Goal: Find specific page/section: Find specific page/section

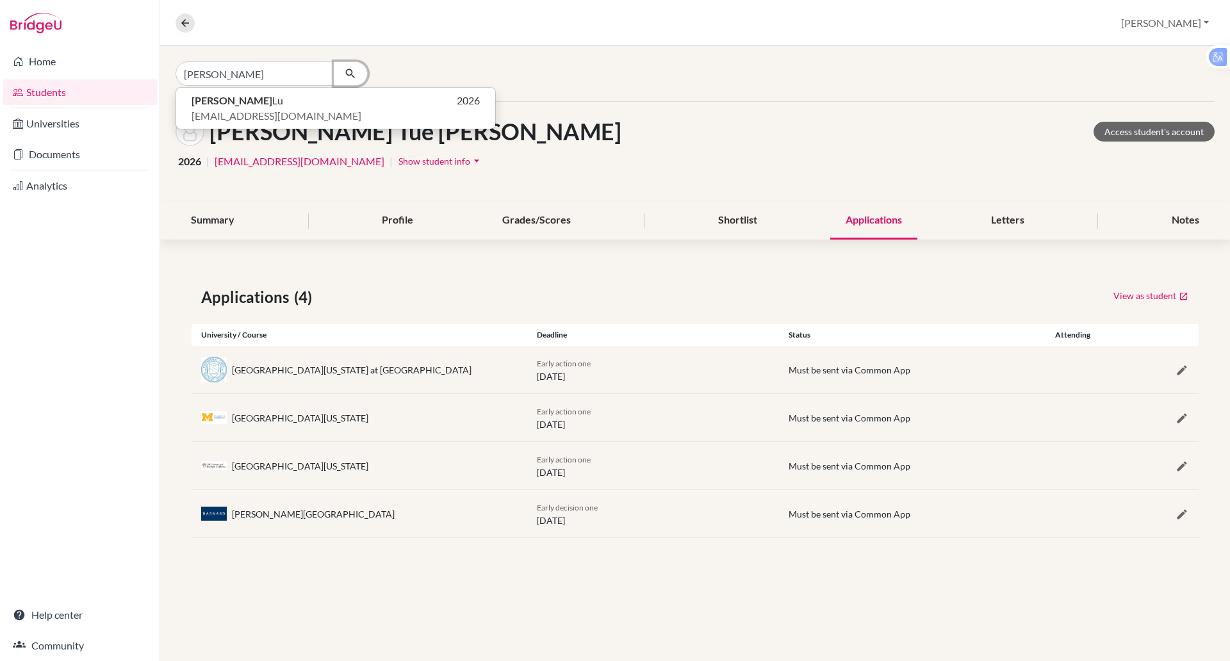
click at [355, 68] on icon "button" at bounding box center [350, 73] width 13 height 13
click at [261, 109] on span "slu@bisvietnam.com" at bounding box center [277, 115] width 170 height 15
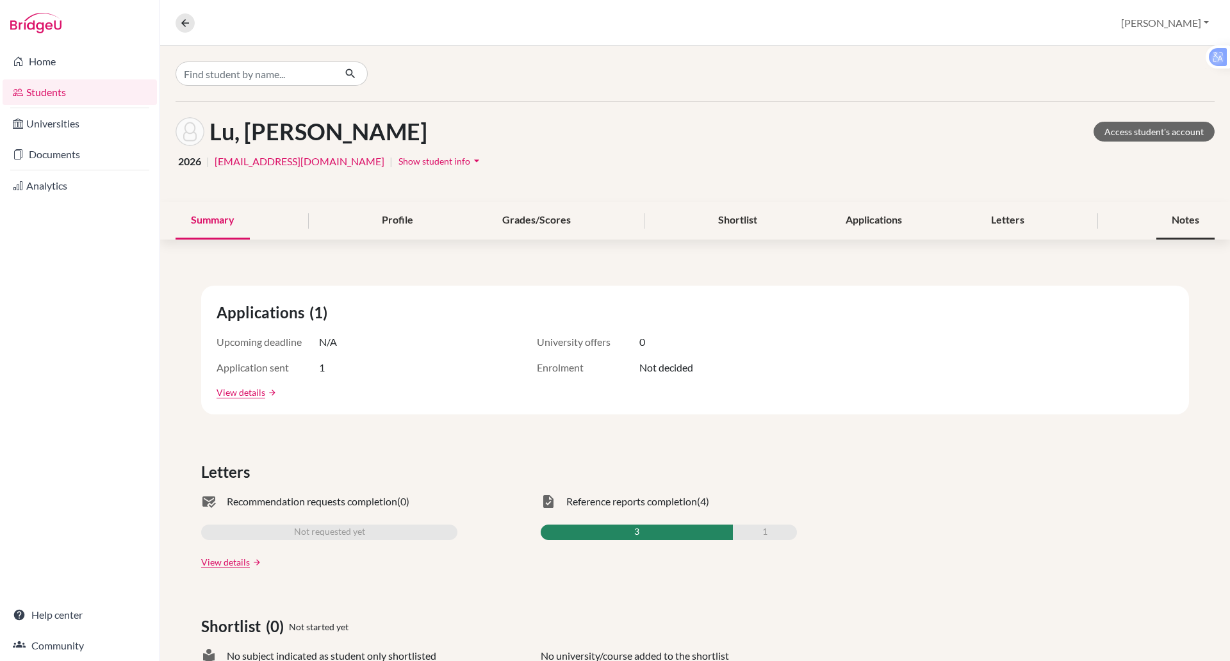
click at [1175, 216] on div "Notes" at bounding box center [1185, 221] width 58 height 38
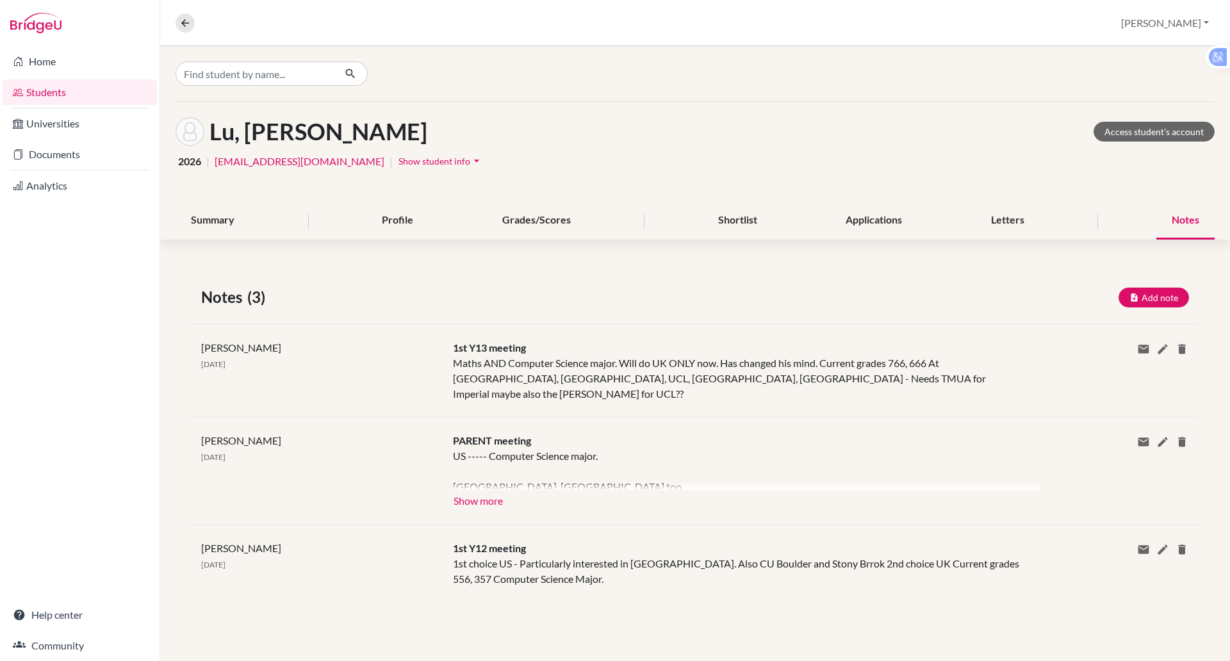
drag, startPoint x: 77, startPoint y: 97, endPoint x: 192, endPoint y: 67, distance: 117.9
click at [77, 97] on link "Students" at bounding box center [80, 92] width 154 height 26
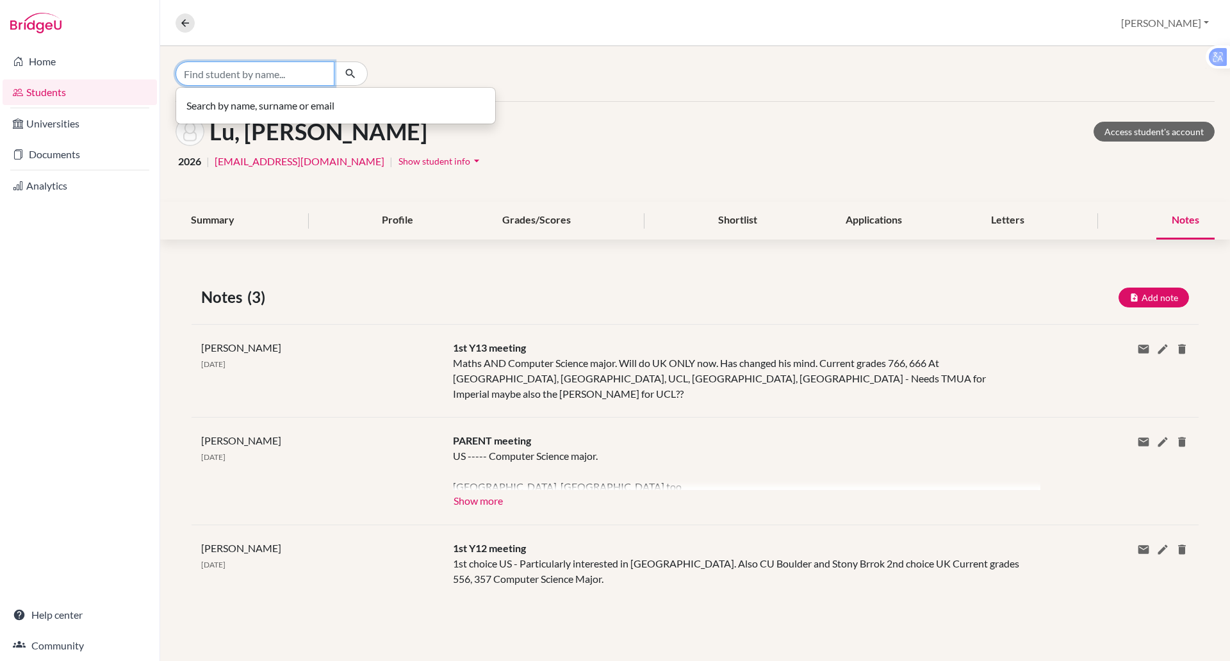
click at [244, 72] on input "Find student by name..." at bounding box center [254, 73] width 159 height 24
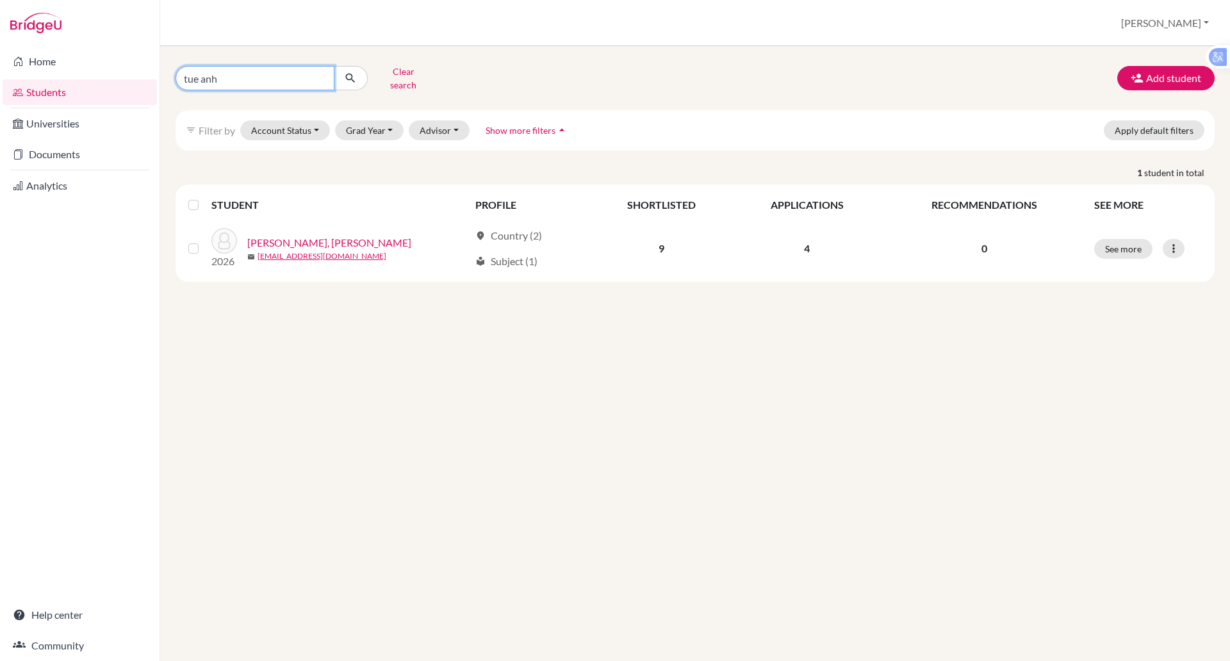
click at [232, 72] on input "tue anh" at bounding box center [254, 78] width 159 height 24
type input "t"
type input "kha"
click button "submit" at bounding box center [351, 78] width 34 height 24
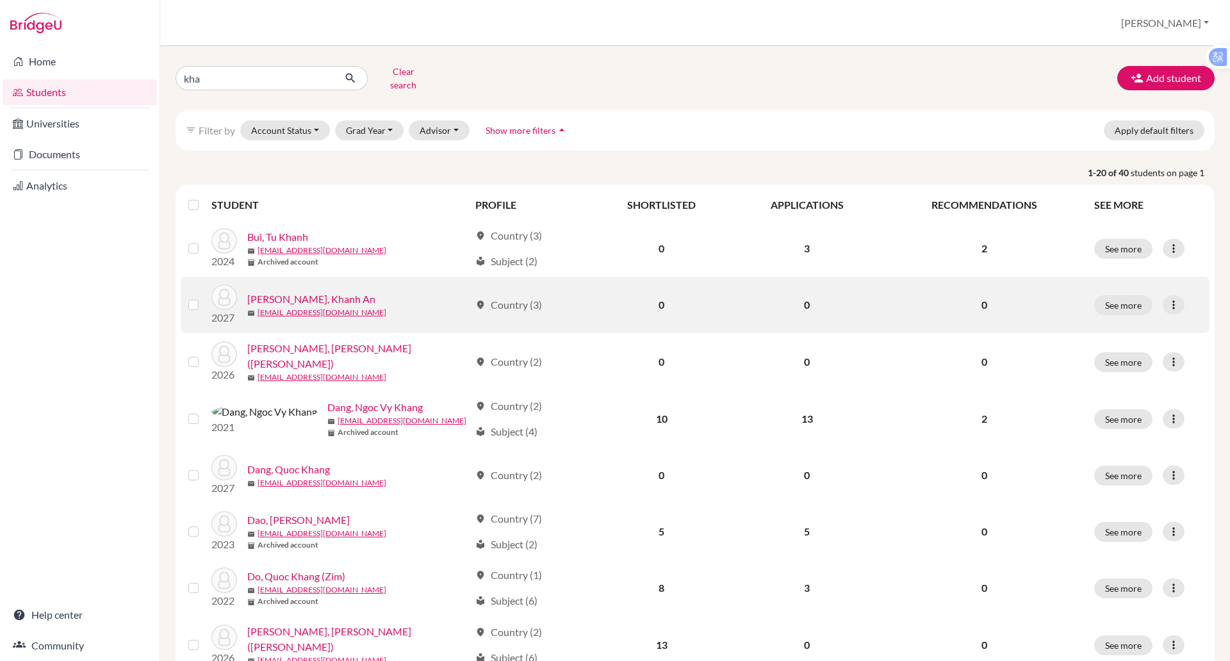
click at [1175, 320] on td "See more Edit student Send Message Reset Password" at bounding box center [1147, 305] width 123 height 56
